Goal: Task Accomplishment & Management: Manage account settings

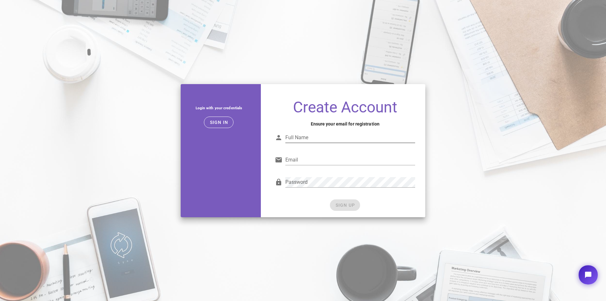
click at [356, 141] on input "Full Name" at bounding box center [350, 137] width 130 height 10
click at [319, 138] on input "Full Name" at bounding box center [350, 137] width 130 height 10
type input "lennon"
type input "r"
type input "lennon3d@gmail.com"
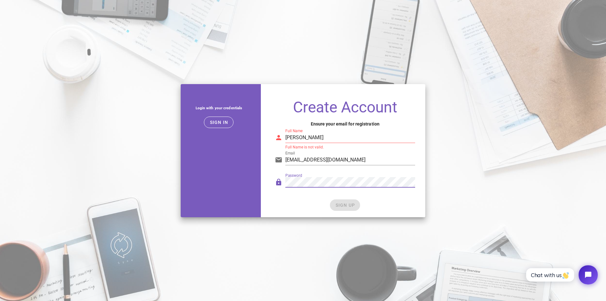
click at [320, 138] on input "lennon" at bounding box center [350, 137] width 130 height 10
click at [301, 136] on input "lennonrebechi" at bounding box center [350, 137] width 130 height 10
type input "lennon rebechi"
click at [342, 201] on button "SIGN UP" at bounding box center [345, 204] width 30 height 11
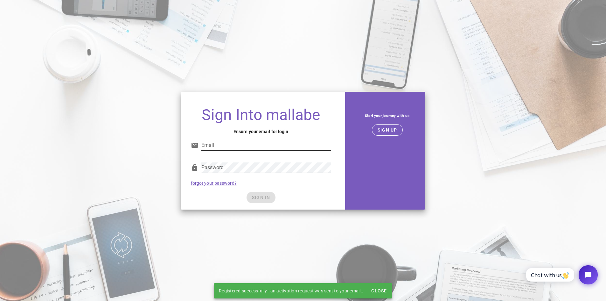
click at [241, 150] on input "Email" at bounding box center [266, 145] width 130 height 10
type input "lennon3d@gmail.com"
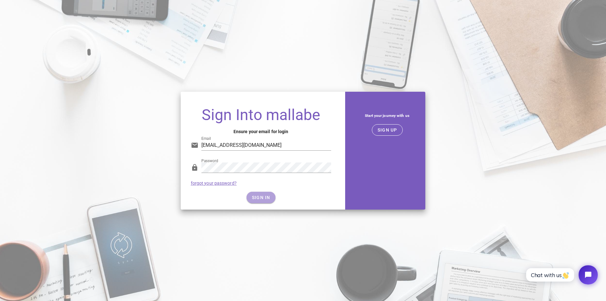
click at [262, 198] on span "SIGN IN" at bounding box center [261, 197] width 19 height 5
click at [262, 196] on span "SIGN IN" at bounding box center [261, 197] width 19 height 5
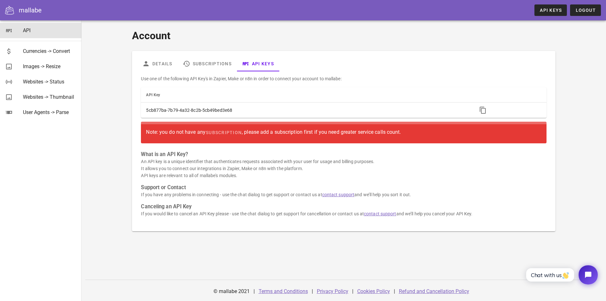
click at [24, 33] on div "API" at bounding box center [49, 30] width 53 height 6
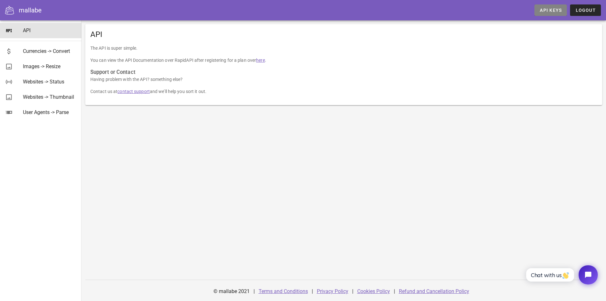
click at [561, 15] on link "API Keys" at bounding box center [551, 9] width 32 height 11
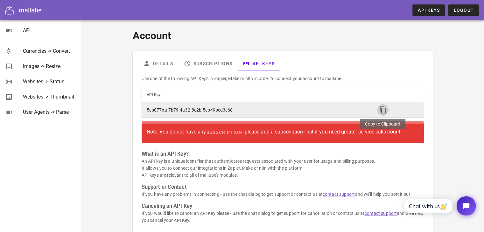
click at [381, 109] on icon "button" at bounding box center [383, 110] width 8 height 8
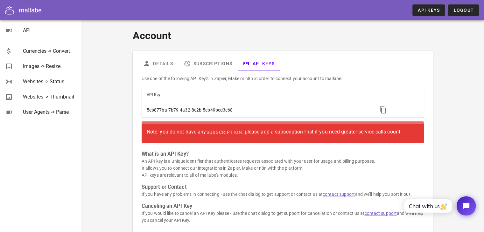
click at [411, 60] on div "Details Subscriptions API Keys" at bounding box center [283, 63] width 290 height 15
